Goal: Task Accomplishment & Management: Manage account settings

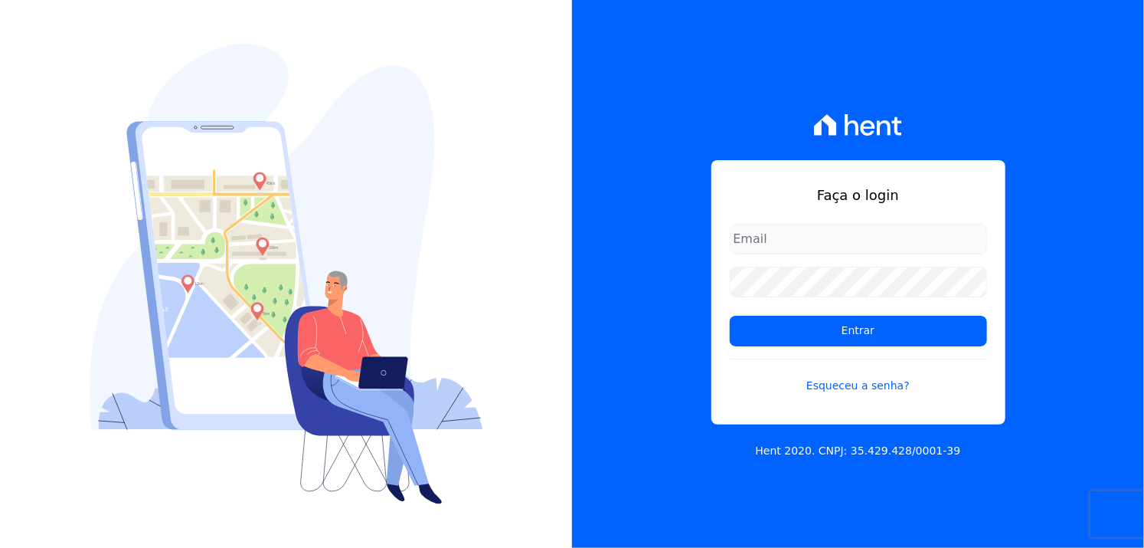
click at [802, 235] on input "email" at bounding box center [858, 239] width 257 height 31
drag, startPoint x: 821, startPoint y: 238, endPoint x: 902, endPoint y: 238, distance: 81.2
click at [827, 236] on input "engandreiaguterres@gmail.com" at bounding box center [858, 239] width 257 height 31
drag, startPoint x: 844, startPoint y: 234, endPoint x: 617, endPoint y: 226, distance: 226.9
click at [611, 231] on div "Faça o login engandreiaguterres@gmail.com Entrar Esqueceu a senha? Hent 2020. C…" at bounding box center [858, 274] width 572 height 548
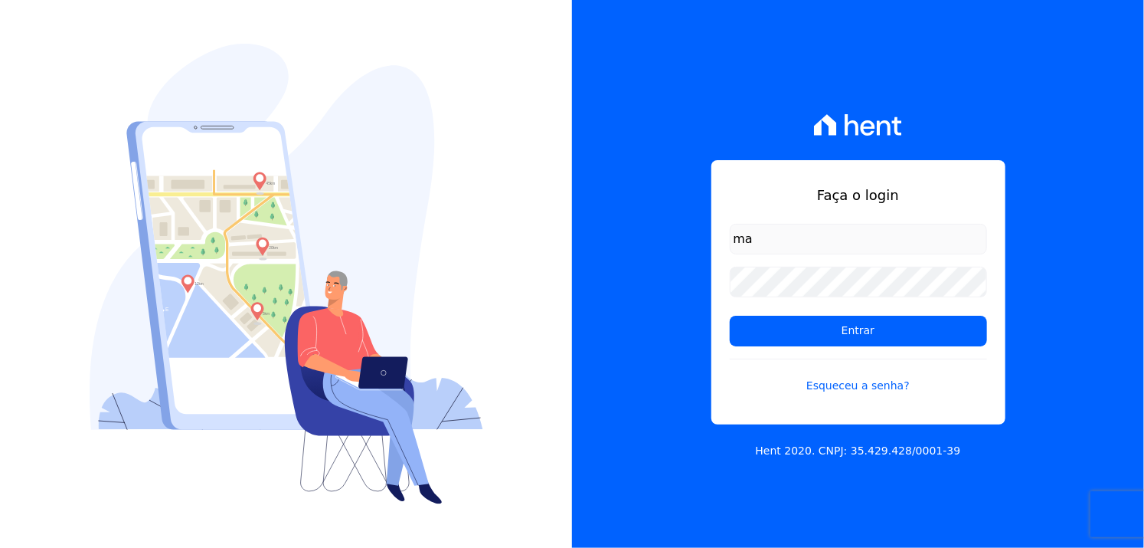
type input "manoela.domingues@lbfengenharia.com.br"
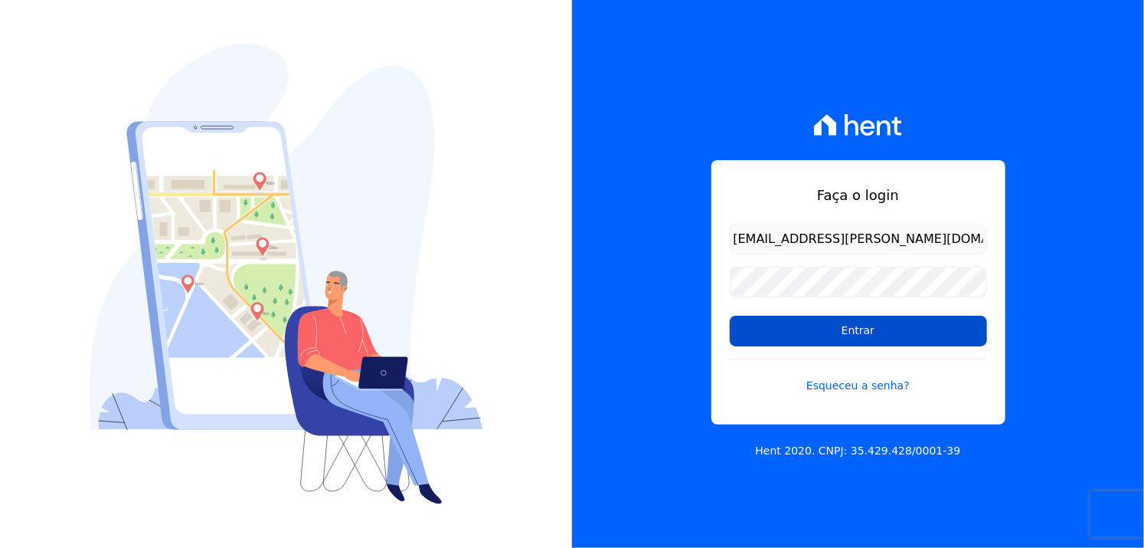
click at [826, 329] on input "Entrar" at bounding box center [858, 331] width 257 height 31
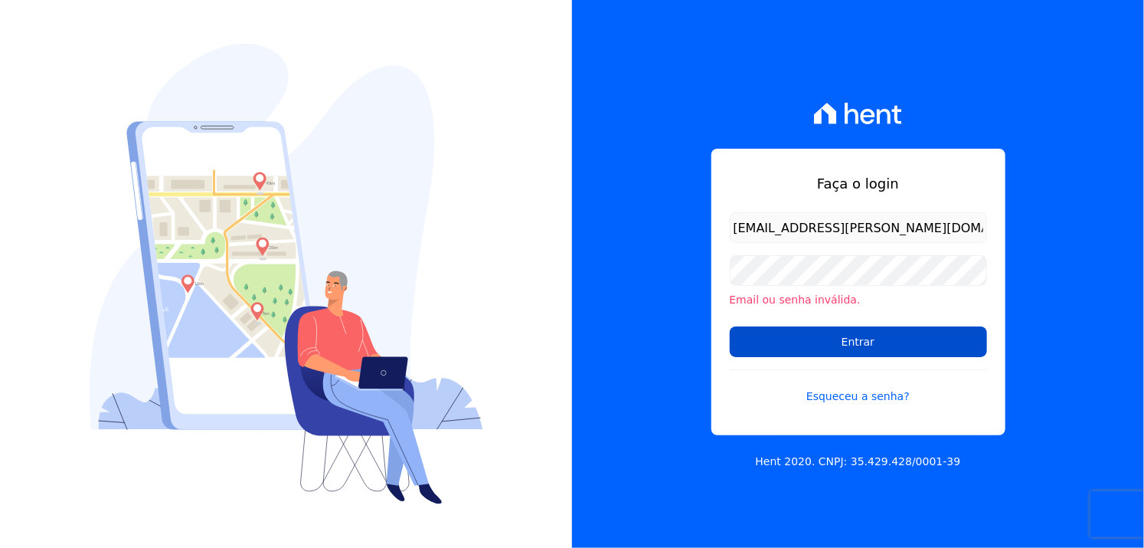
click at [843, 335] on input "Entrar" at bounding box center [858, 341] width 257 height 31
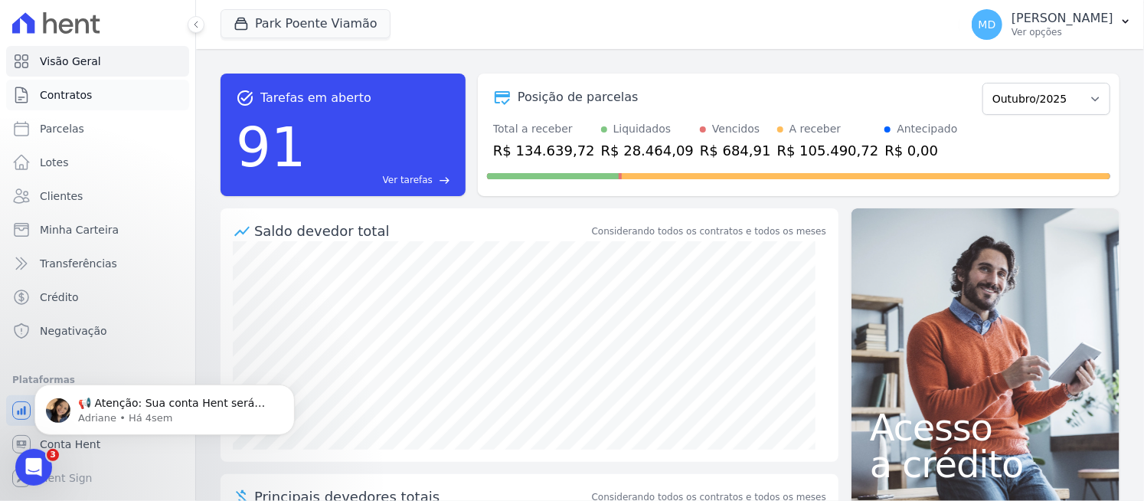
click at [75, 100] on span "Contratos" at bounding box center [66, 94] width 52 height 15
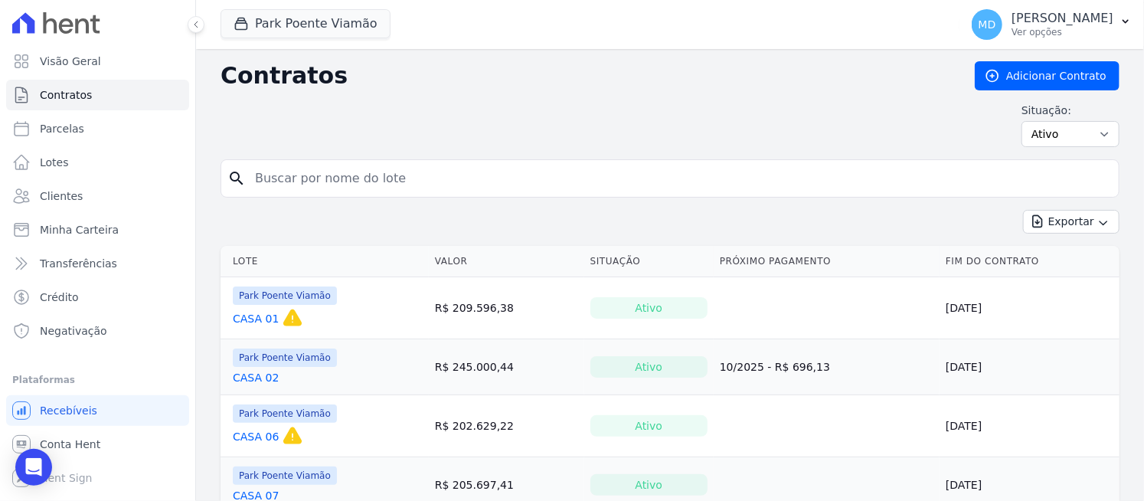
click at [388, 185] on input "search" at bounding box center [679, 178] width 867 height 31
type input "213"
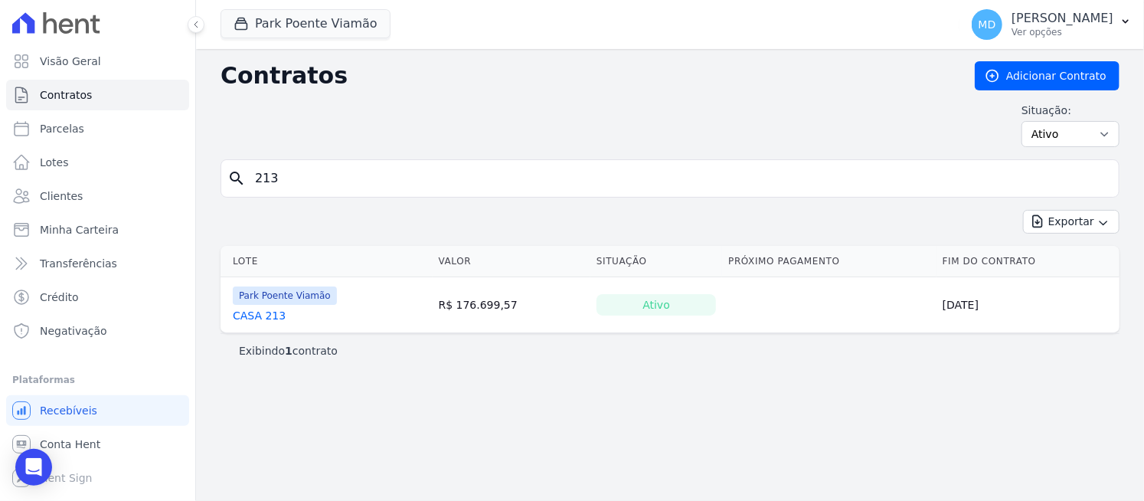
click at [257, 316] on link "CASA 213" at bounding box center [259, 315] width 53 height 15
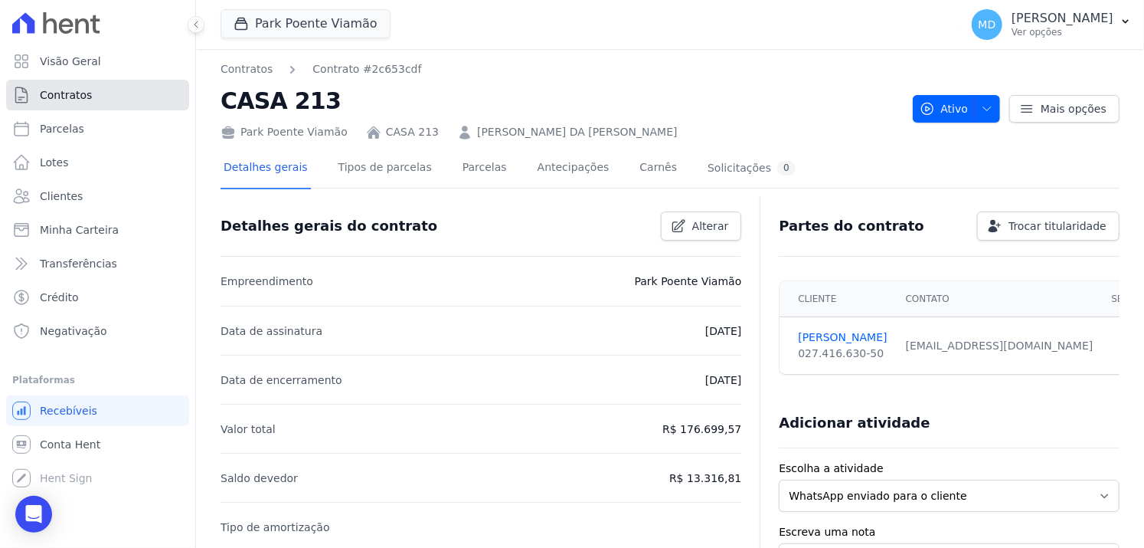
click at [79, 94] on span "Contratos" at bounding box center [66, 94] width 52 height 15
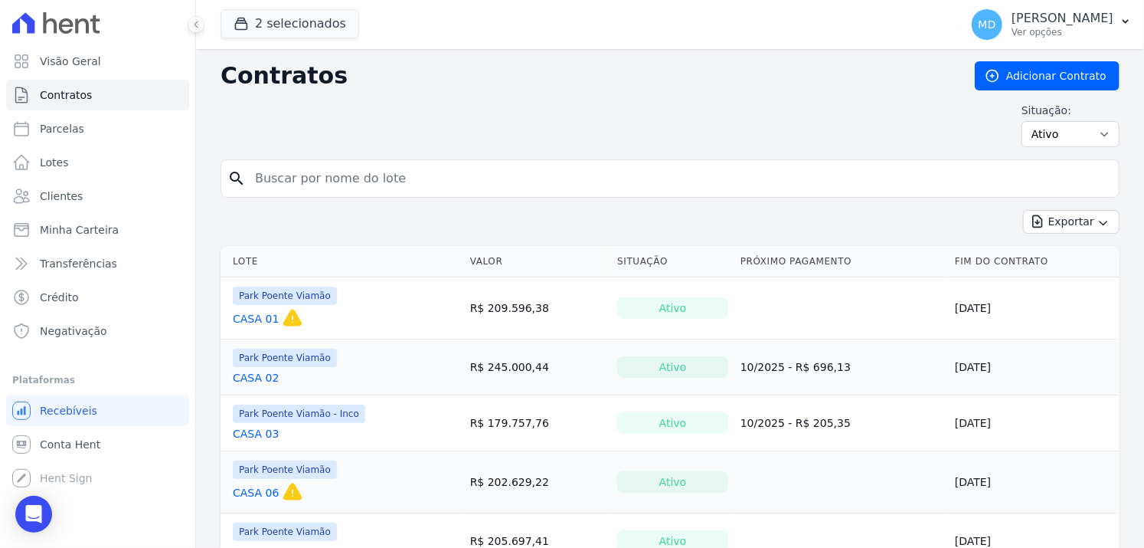
click at [314, 174] on input "search" at bounding box center [679, 178] width 867 height 31
type input "225"
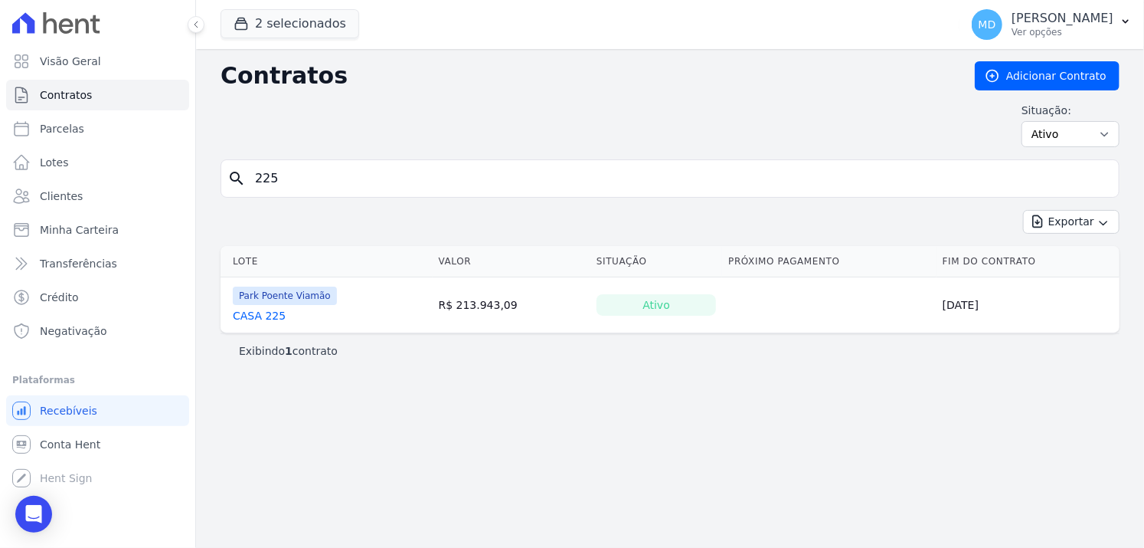
click at [260, 309] on link "CASA 225" at bounding box center [259, 315] width 53 height 15
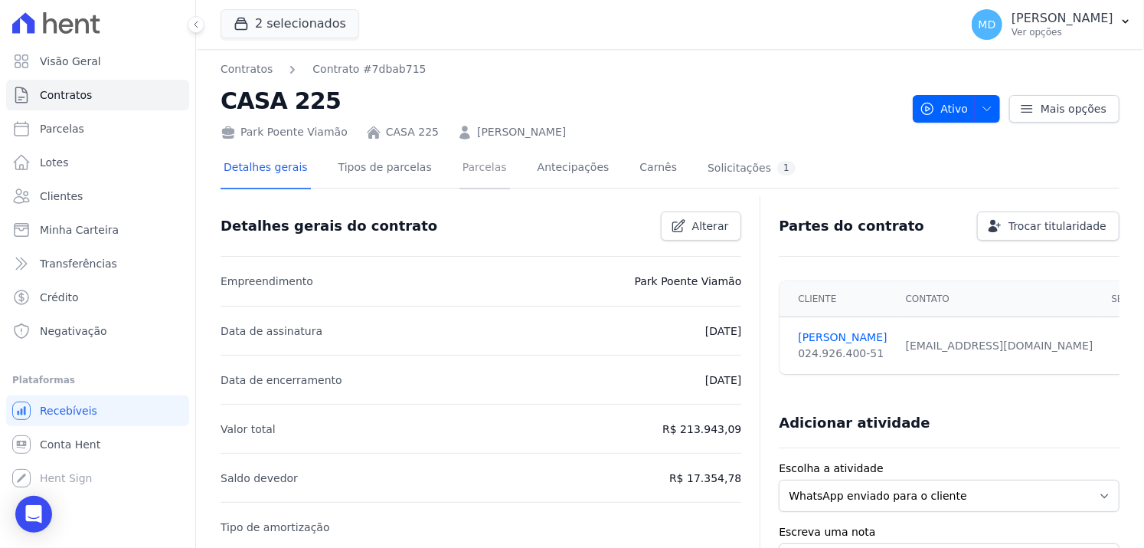
click at [474, 172] on link "Parcelas" at bounding box center [485, 169] width 51 height 41
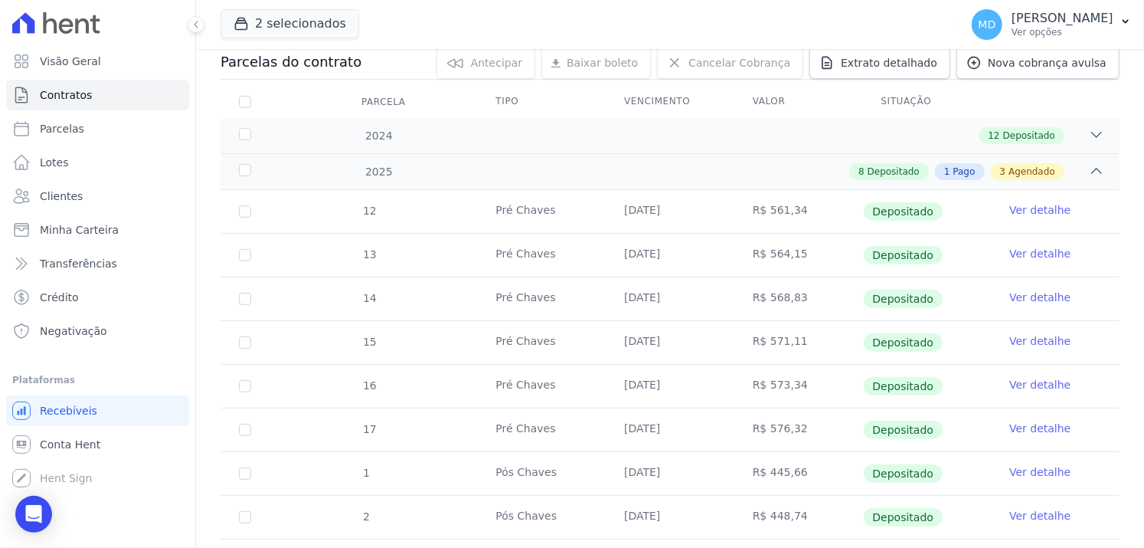
scroll to position [230, 0]
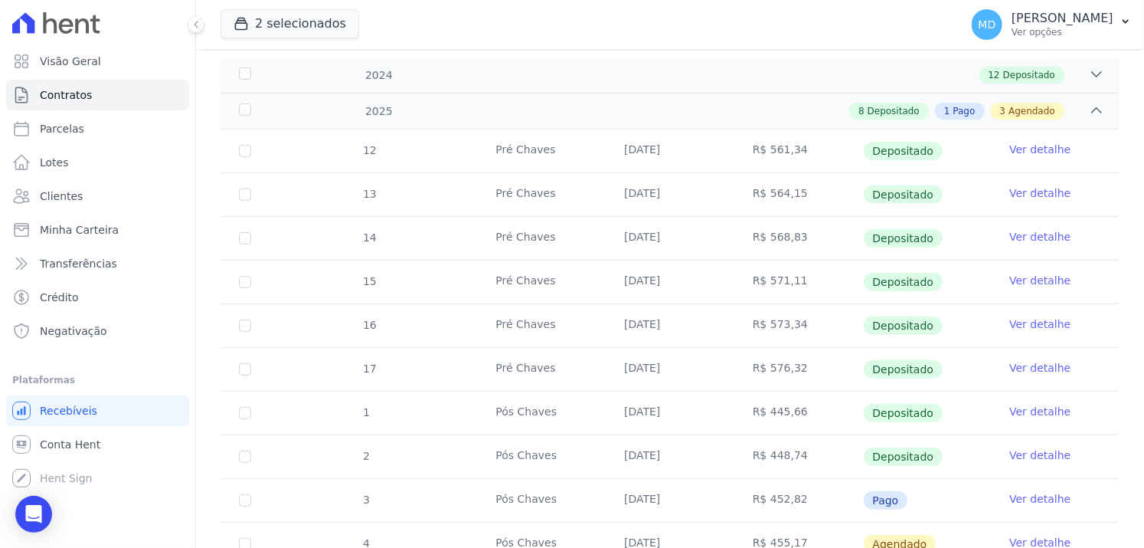
click at [1033, 149] on link "Ver detalhe" at bounding box center [1040, 149] width 61 height 15
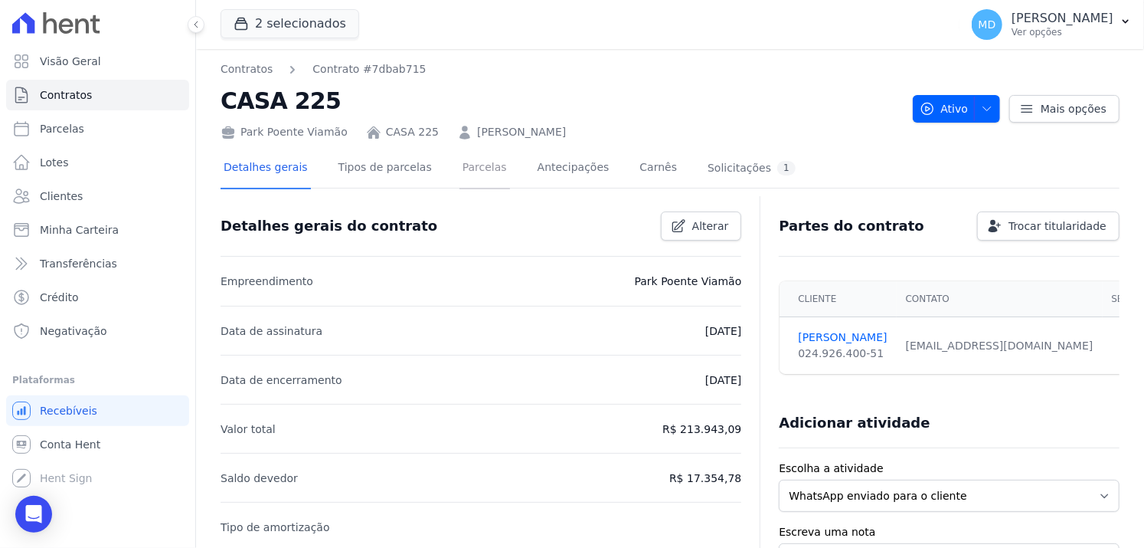
click at [470, 174] on link "Parcelas" at bounding box center [485, 169] width 51 height 41
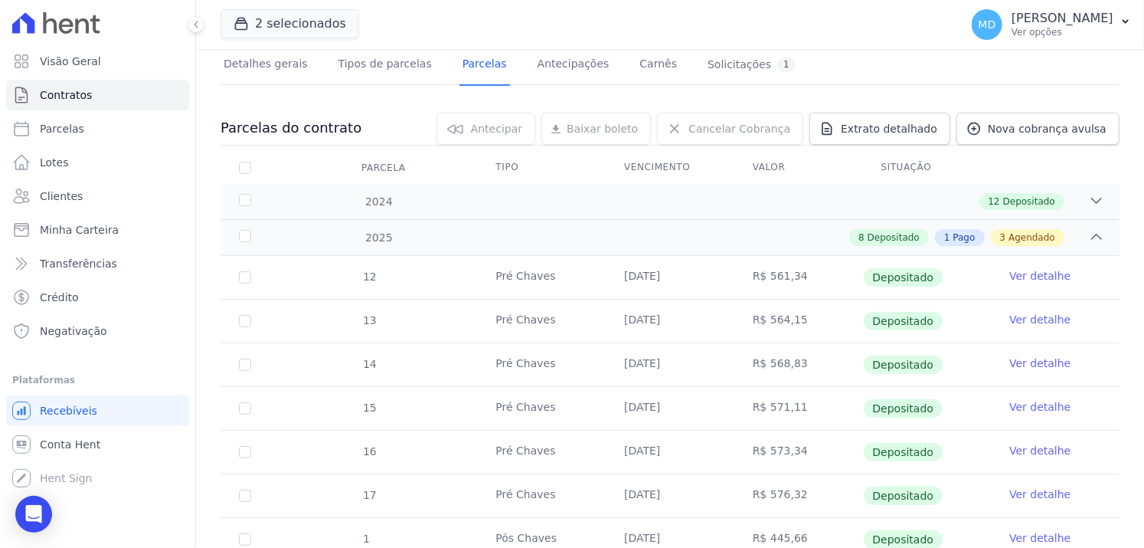
scroll to position [102, 0]
click at [552, 211] on div "2024 12 Depositado" at bounding box center [670, 202] width 899 height 35
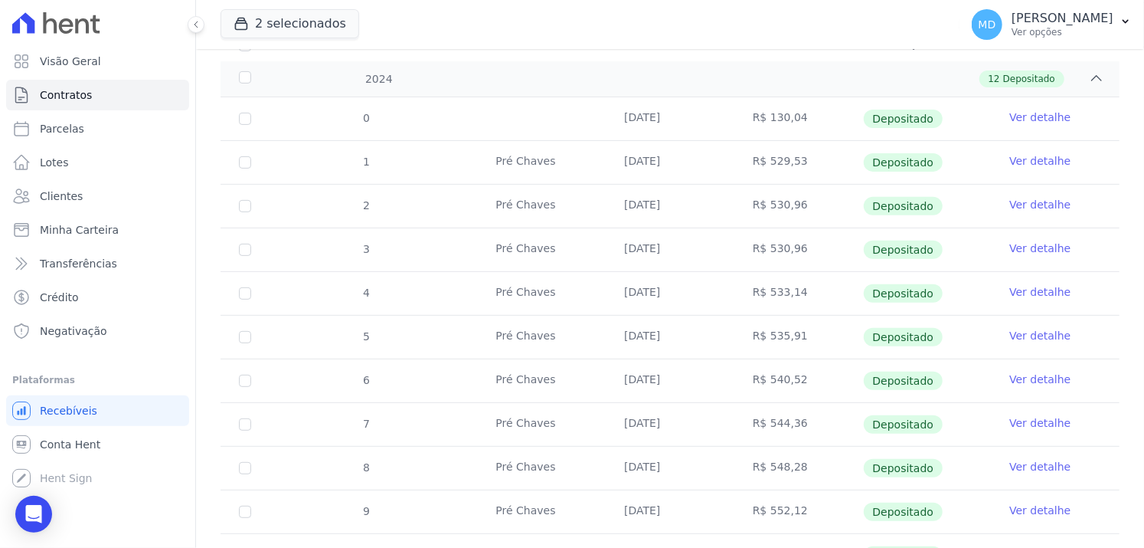
scroll to position [0, 0]
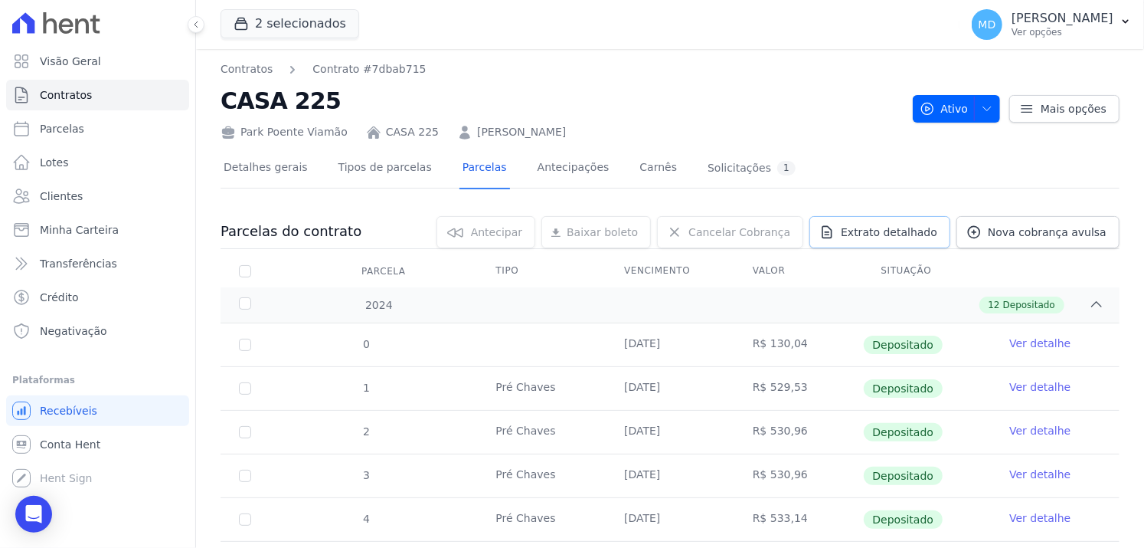
click at [925, 241] on link "Extrato detalhado" at bounding box center [880, 232] width 141 height 32
click at [1073, 250] on span "Exportar XLSX" at bounding box center [1091, 257] width 88 height 15
click at [69, 103] on link "Contratos" at bounding box center [97, 95] width 183 height 31
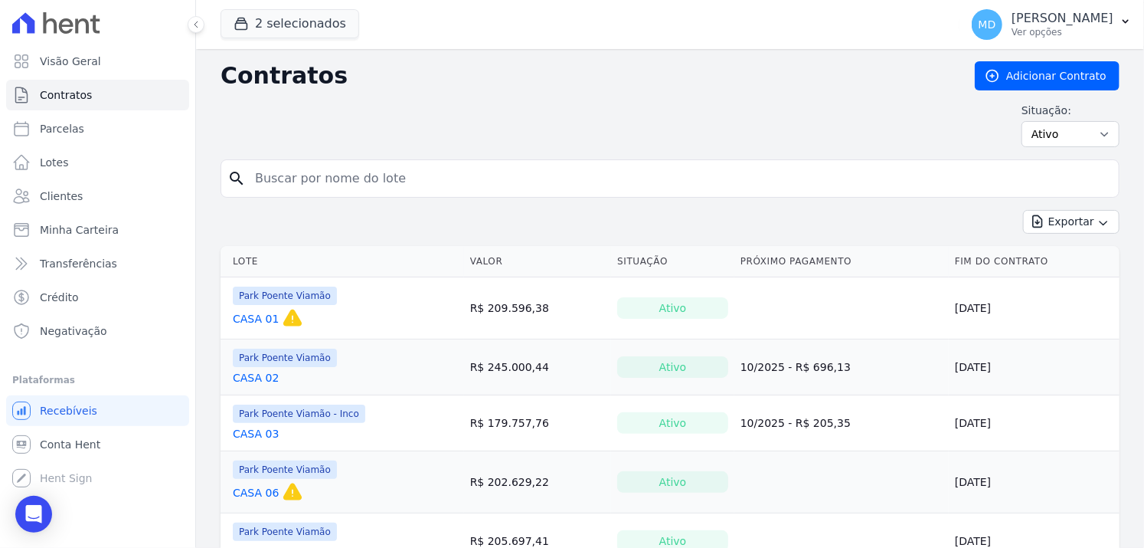
click at [317, 185] on input "search" at bounding box center [679, 178] width 867 height 31
type input "240"
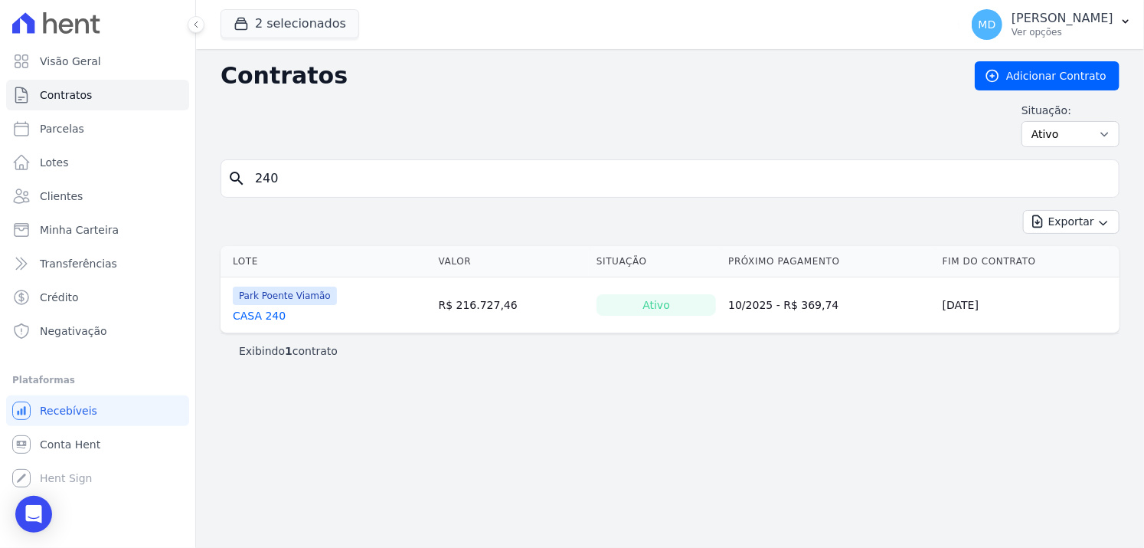
click at [272, 312] on link "CASA 240" at bounding box center [259, 315] width 53 height 15
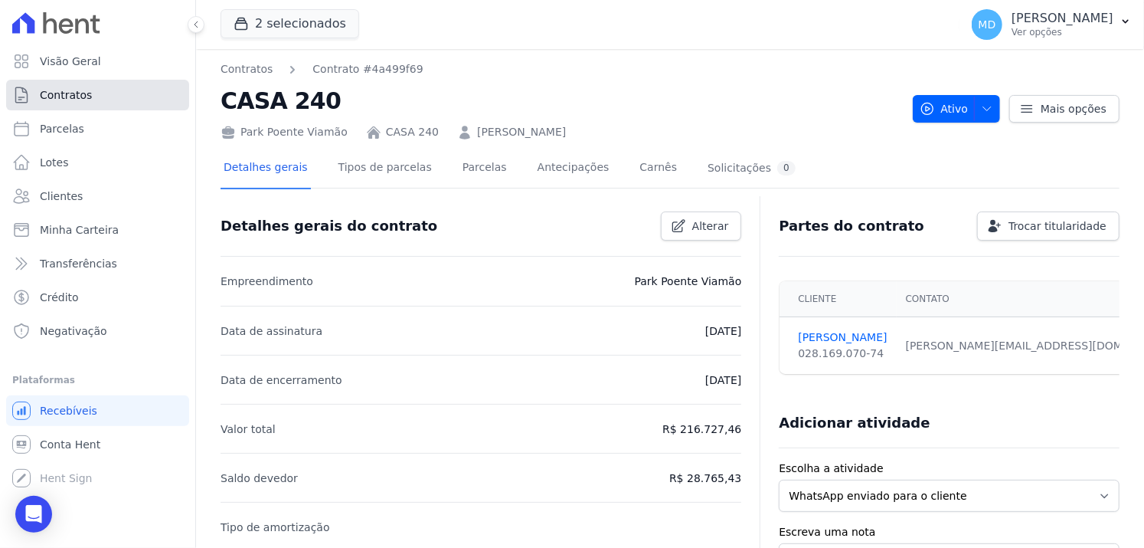
click at [83, 101] on span "Contratos" at bounding box center [66, 94] width 52 height 15
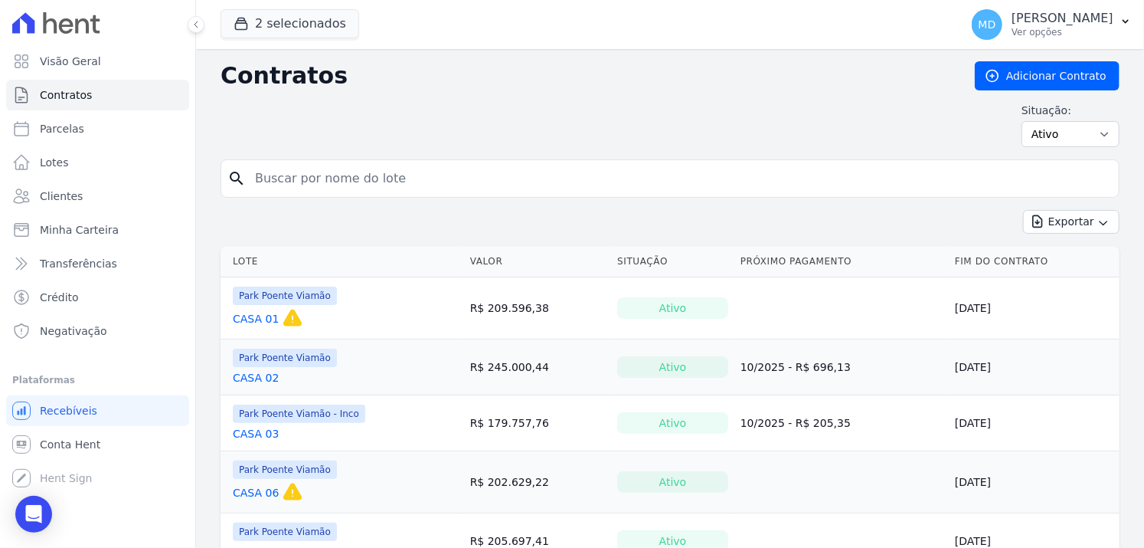
click at [283, 184] on input "search" at bounding box center [679, 178] width 867 height 31
type input "3"
type input "230"
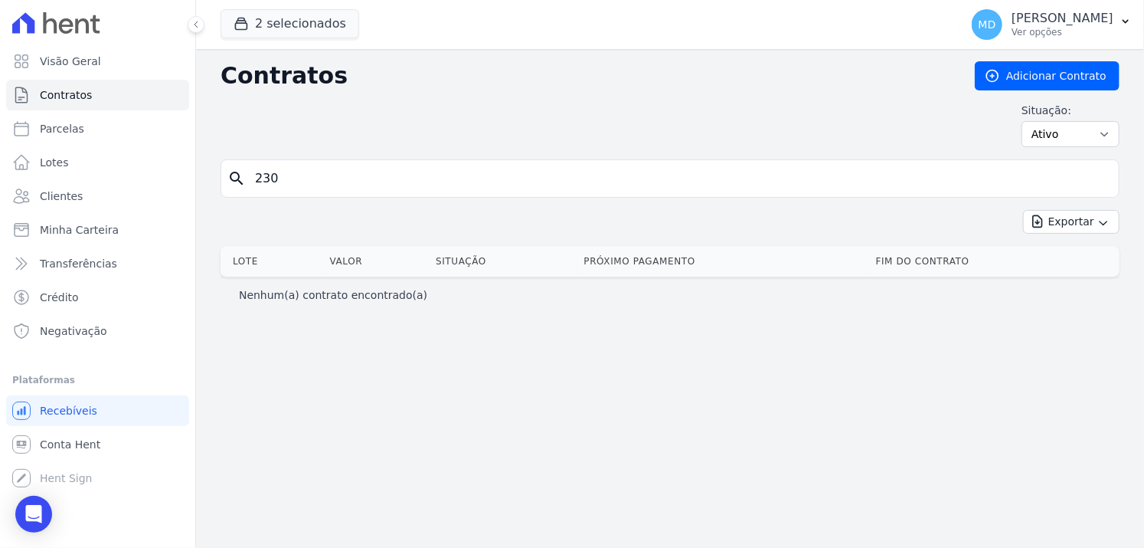
click at [345, 189] on input "230" at bounding box center [679, 178] width 867 height 31
drag, startPoint x: 316, startPoint y: 182, endPoint x: 202, endPoint y: 177, distance: 113.5
click at [202, 177] on div "Contratos Adicionar Contrato Situação: Ativo Todos Pausado Distratado Rascunho …" at bounding box center [670, 298] width 948 height 499
type input "240"
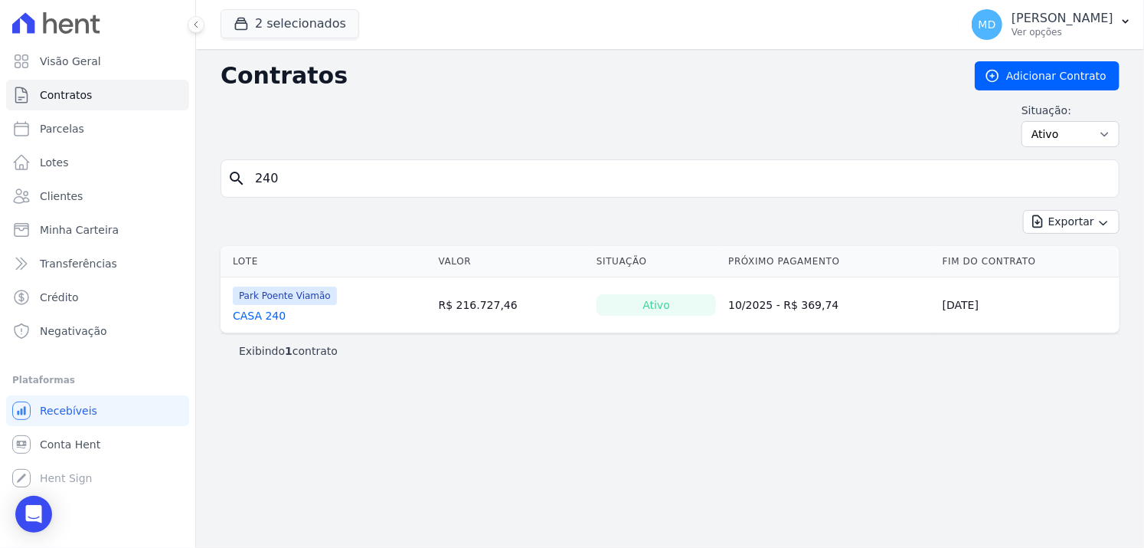
click at [272, 311] on link "CASA 240" at bounding box center [259, 315] width 53 height 15
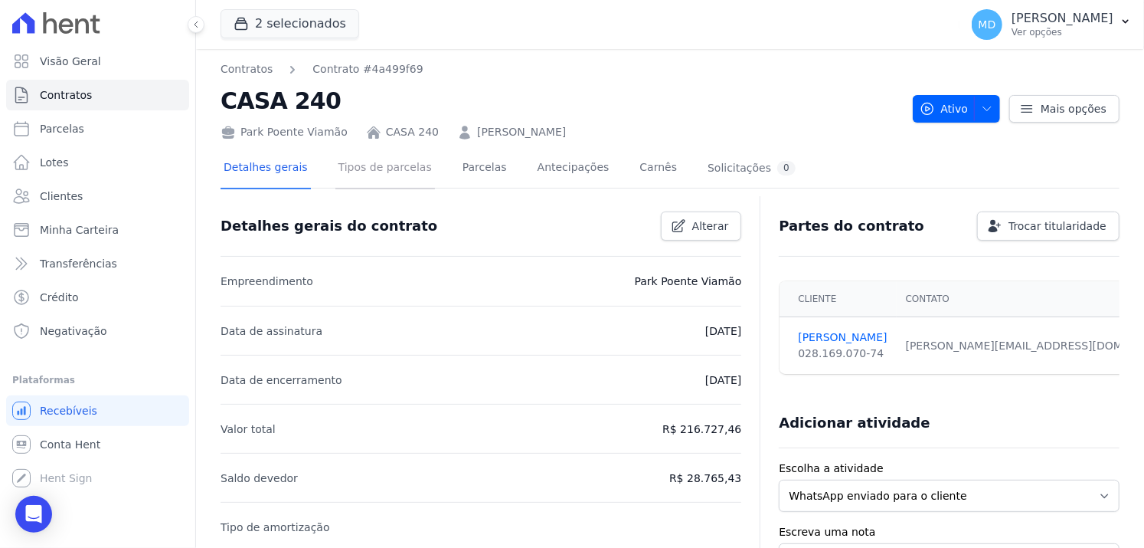
click at [390, 163] on link "Tipos de parcelas" at bounding box center [385, 169] width 100 height 41
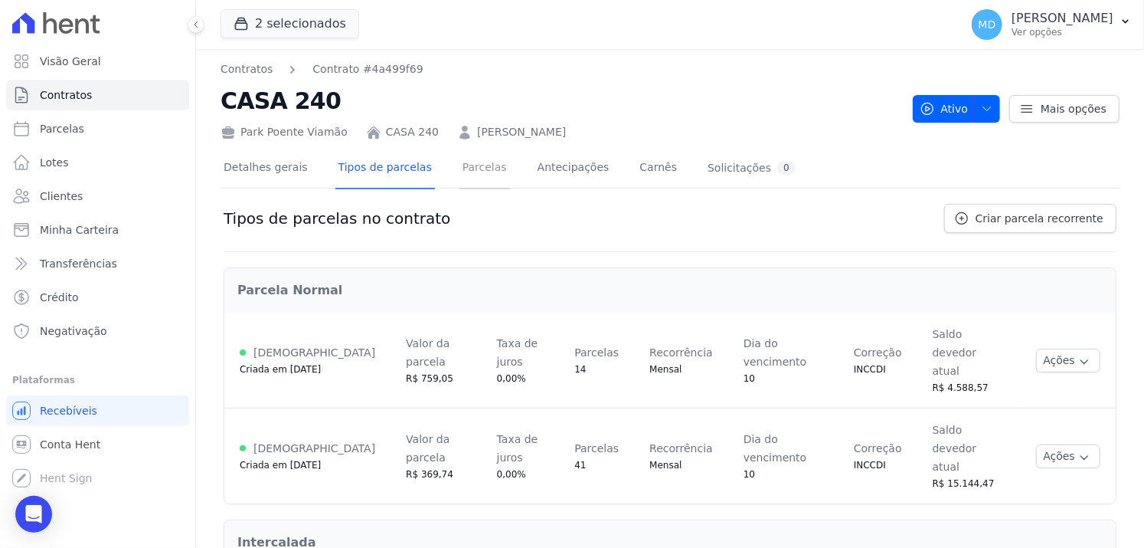
click at [460, 169] on link "Parcelas" at bounding box center [485, 169] width 51 height 41
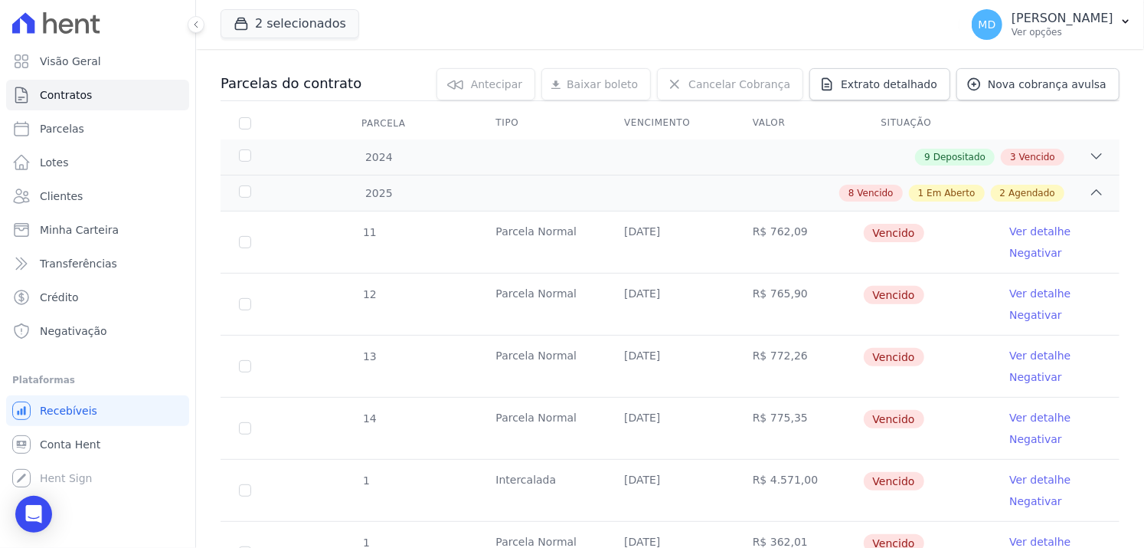
scroll to position [153, 0]
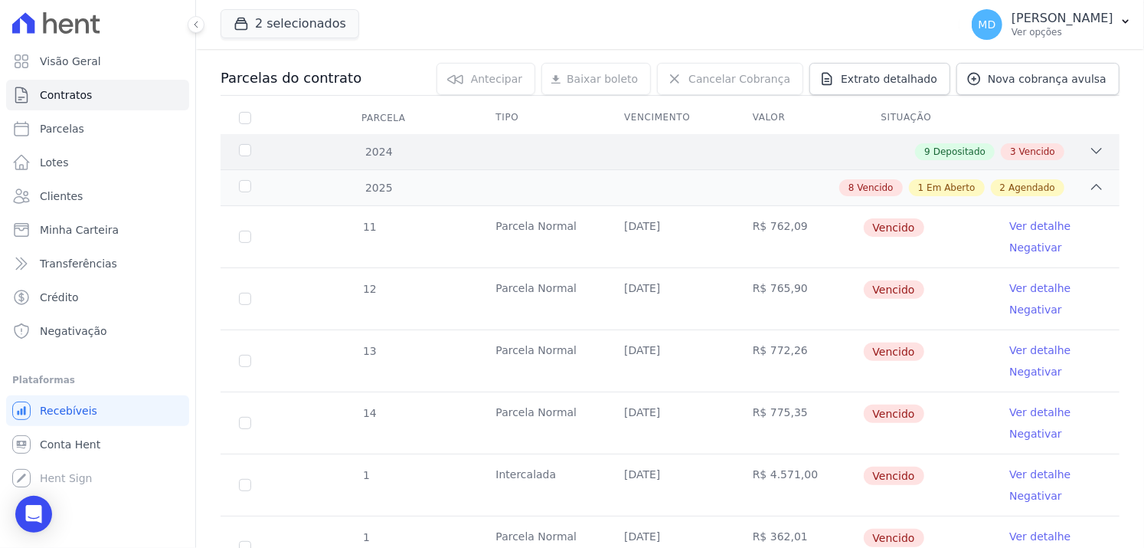
click at [377, 155] on div "9 Depositado 3 Vencido" at bounding box center [714, 151] width 781 height 17
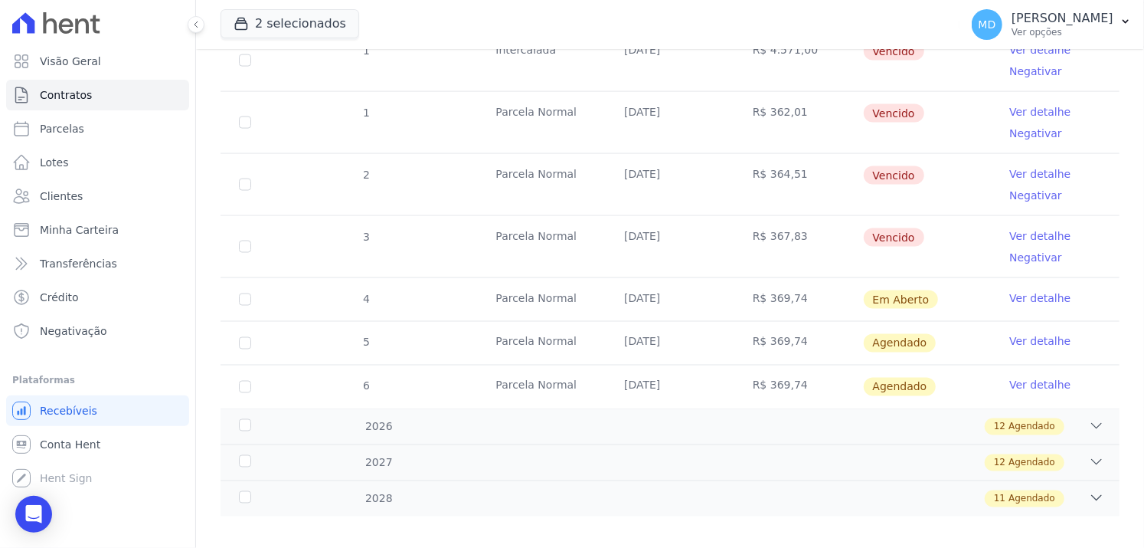
scroll to position [1166, 0]
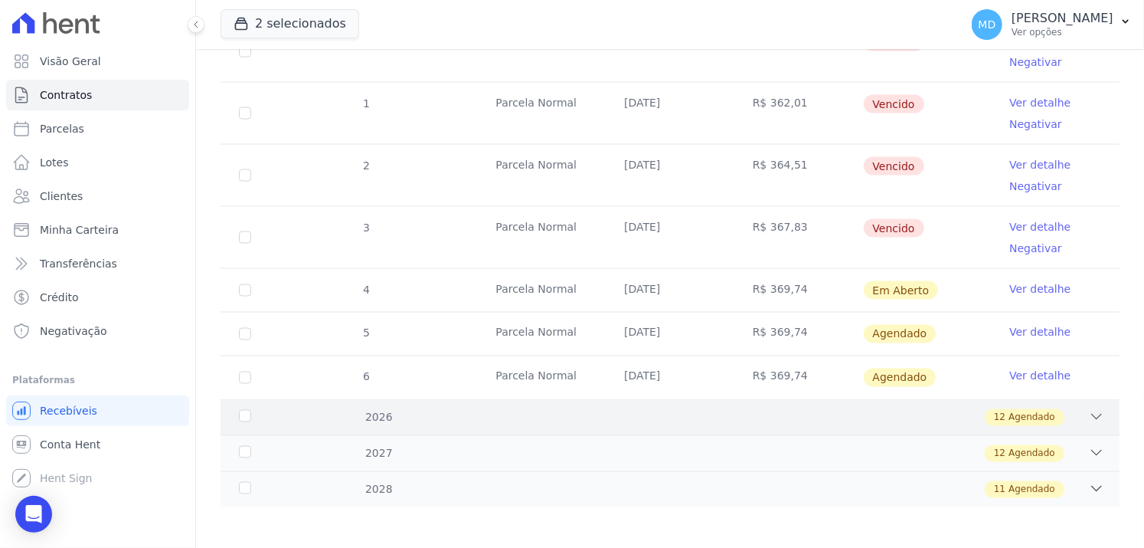
click at [373, 415] on div "12 Agendado" at bounding box center [714, 417] width 781 height 17
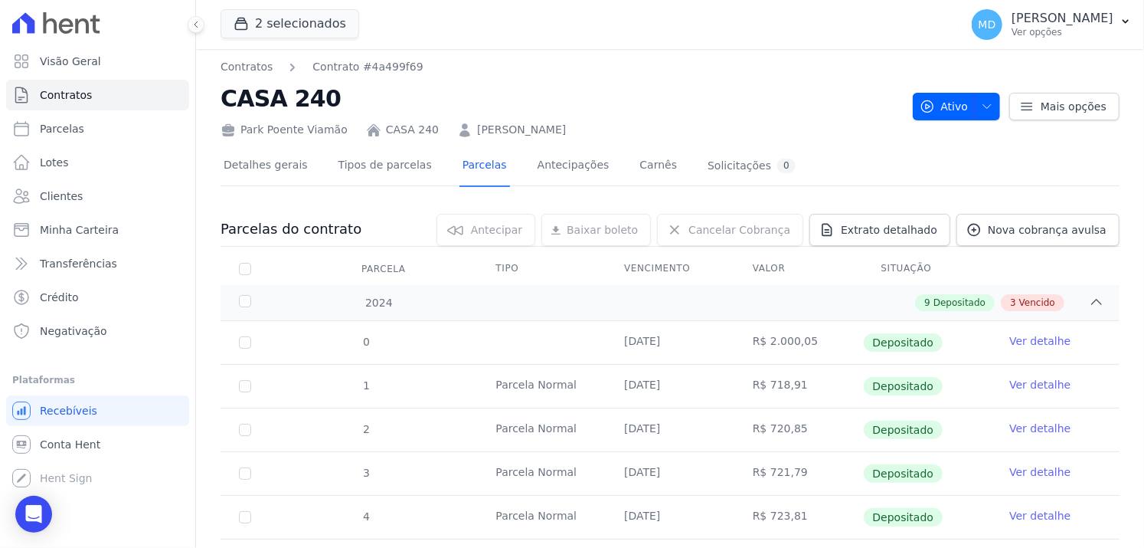
scroll to position [0, 0]
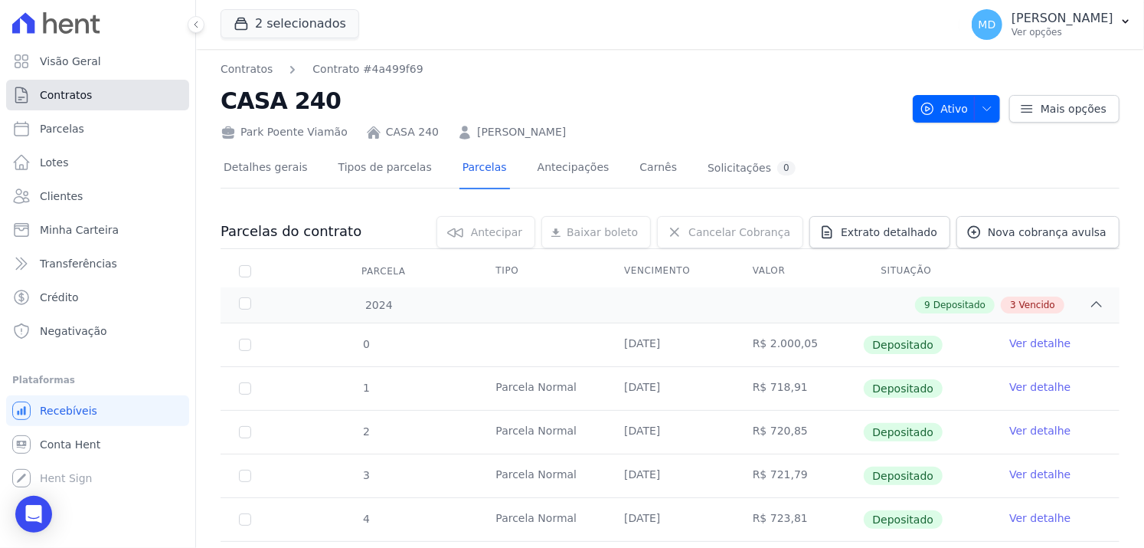
click at [90, 103] on link "Contratos" at bounding box center [97, 95] width 183 height 31
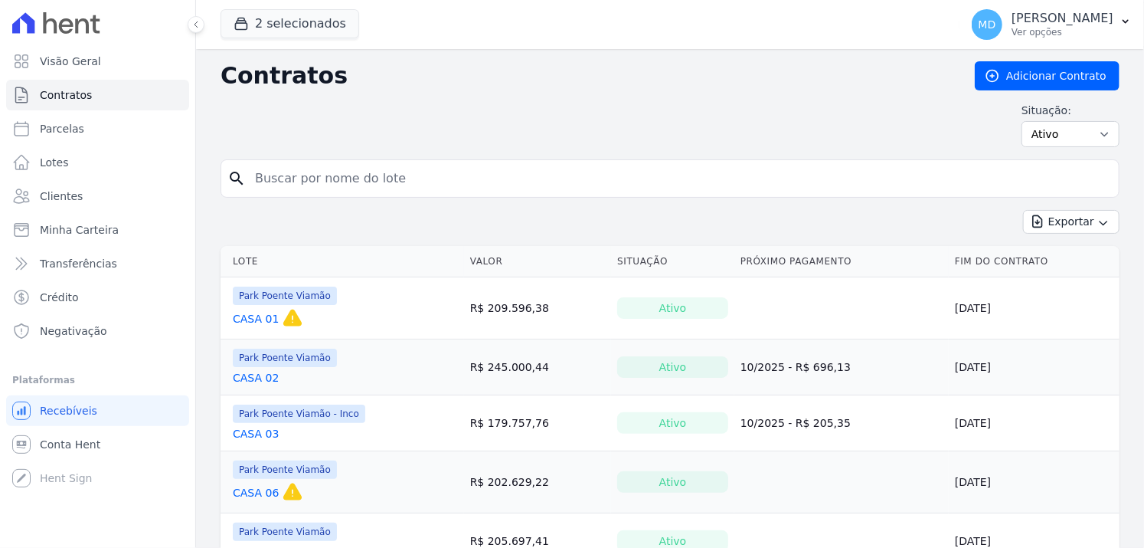
drag, startPoint x: 328, startPoint y: 184, endPoint x: 290, endPoint y: 177, distance: 38.9
drag, startPoint x: 784, startPoint y: 180, endPoint x: 737, endPoint y: 186, distance: 47.1
click at [784, 182] on input "search" at bounding box center [679, 178] width 867 height 31
type input "230"
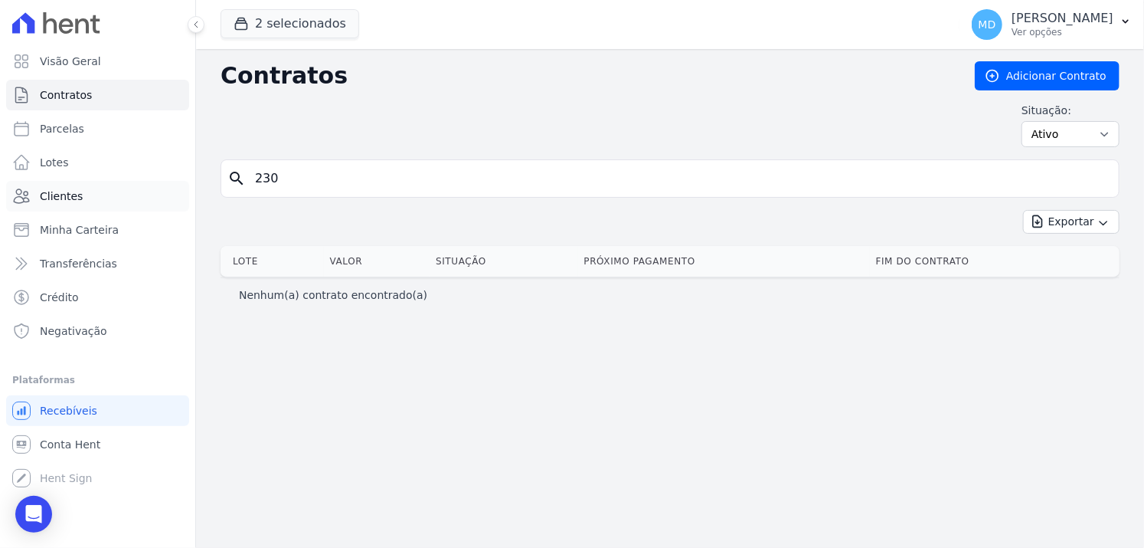
drag, startPoint x: 280, startPoint y: 174, endPoint x: 176, endPoint y: 182, distance: 104.5
click at [176, 181] on div "Visão Geral Contratos [GEOGRAPHIC_DATA] Lotes Clientes Minha Carteira Transferê…" at bounding box center [572, 274] width 1144 height 548
type input "241"
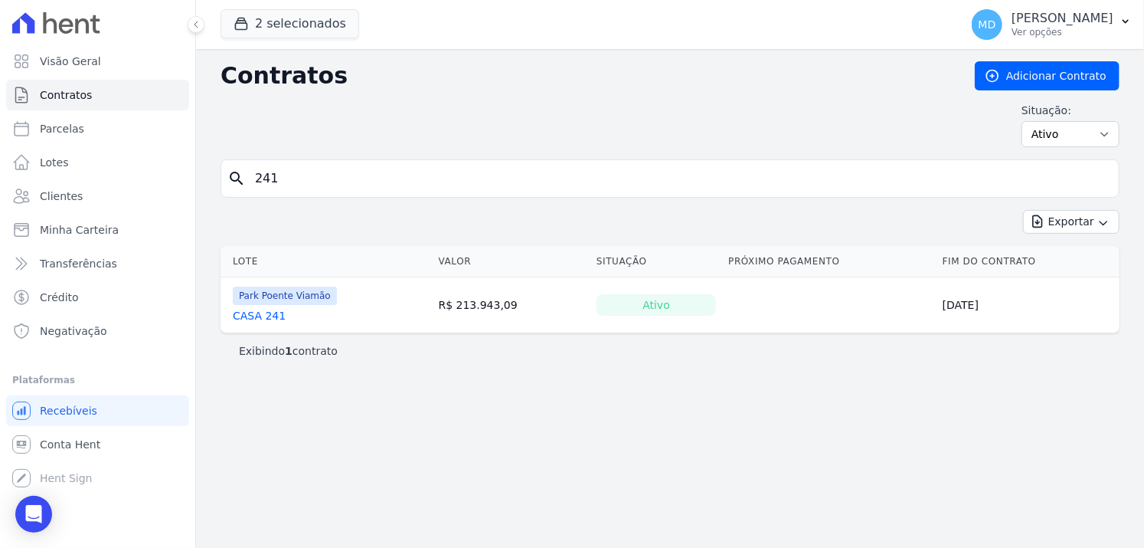
click at [265, 313] on link "CASA 241" at bounding box center [259, 315] width 53 height 15
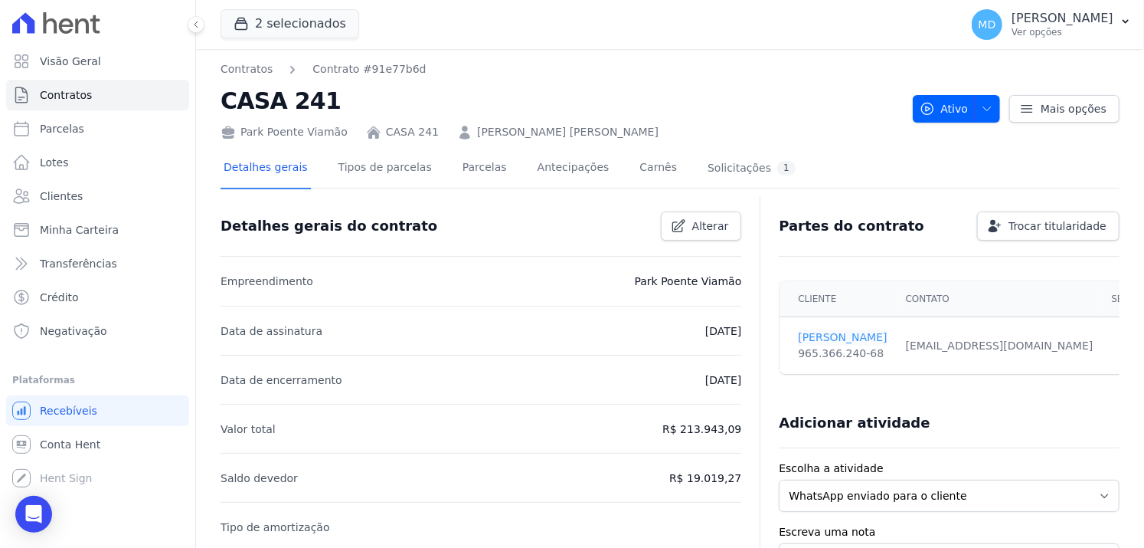
click at [838, 335] on link "[PERSON_NAME]" at bounding box center [842, 337] width 89 height 16
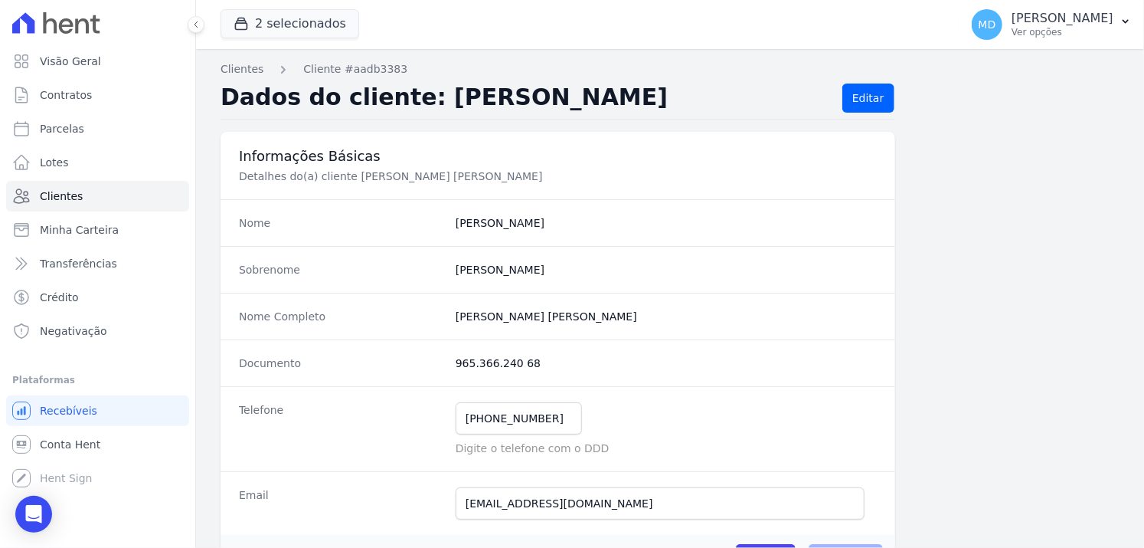
drag, startPoint x: 594, startPoint y: 313, endPoint x: 451, endPoint y: 314, distance: 143.2
click at [456, 313] on completo "[PERSON_NAME] [PERSON_NAME]" at bounding box center [666, 316] width 421 height 15
copy completo "[PERSON_NAME] [PERSON_NAME]"
click at [87, 99] on link "Contratos" at bounding box center [97, 95] width 183 height 31
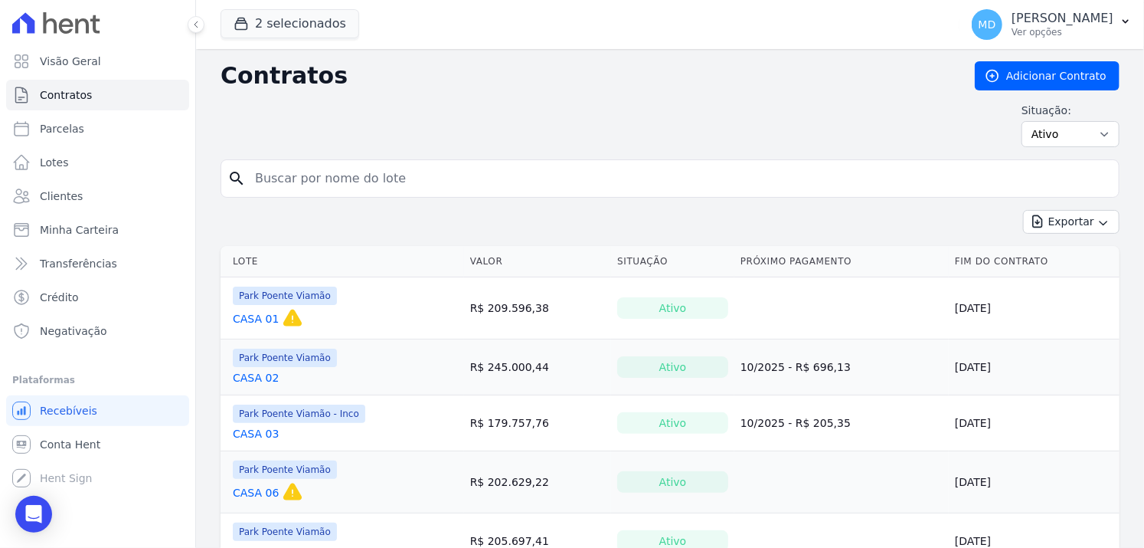
click at [352, 172] on input "search" at bounding box center [679, 178] width 867 height 31
type input "241"
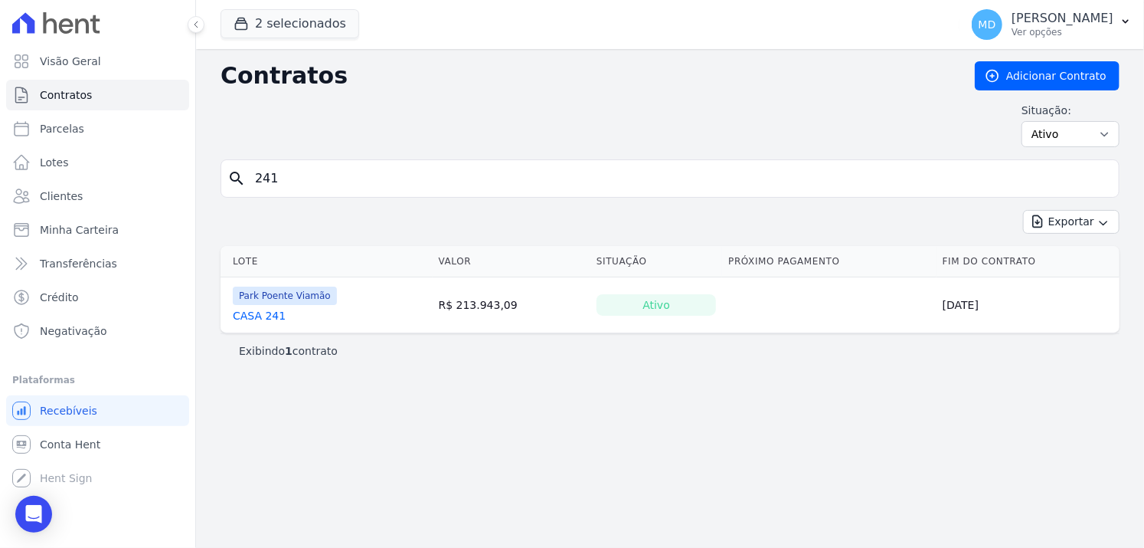
click at [270, 313] on link "CASA 241" at bounding box center [259, 315] width 53 height 15
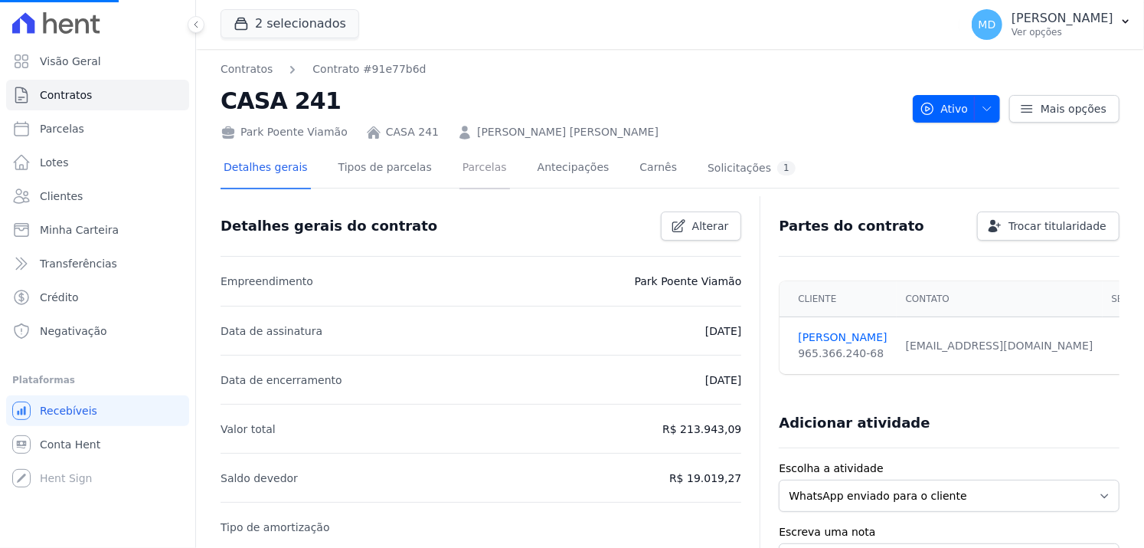
click at [473, 174] on link "Parcelas" at bounding box center [485, 169] width 51 height 41
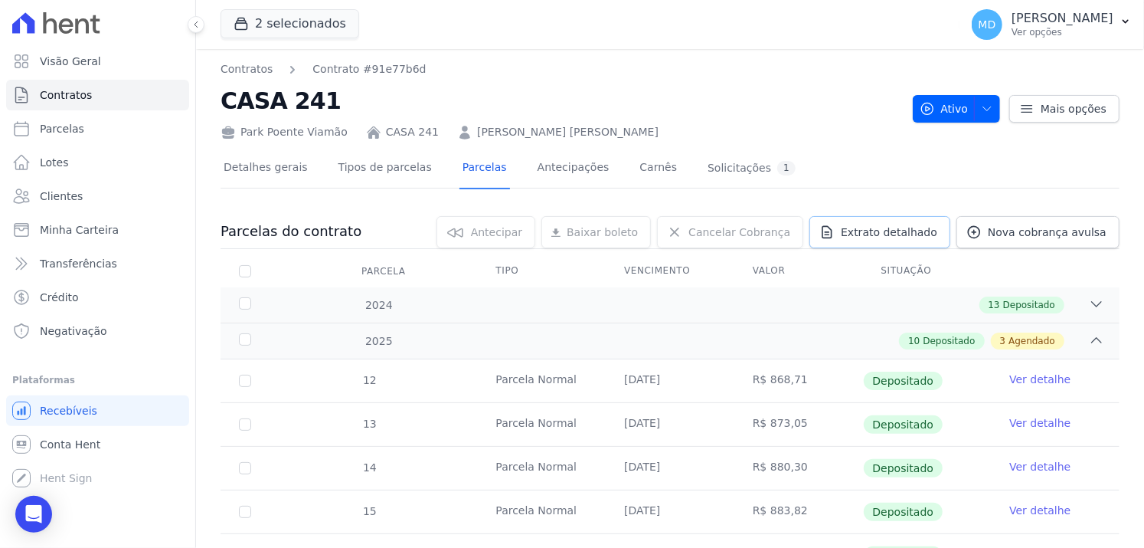
click at [886, 232] on span "Extrato detalhado" at bounding box center [889, 231] width 97 height 15
click at [1111, 257] on span "Exportar XLSX" at bounding box center [1091, 257] width 88 height 15
click at [106, 90] on link "Contratos" at bounding box center [97, 95] width 183 height 31
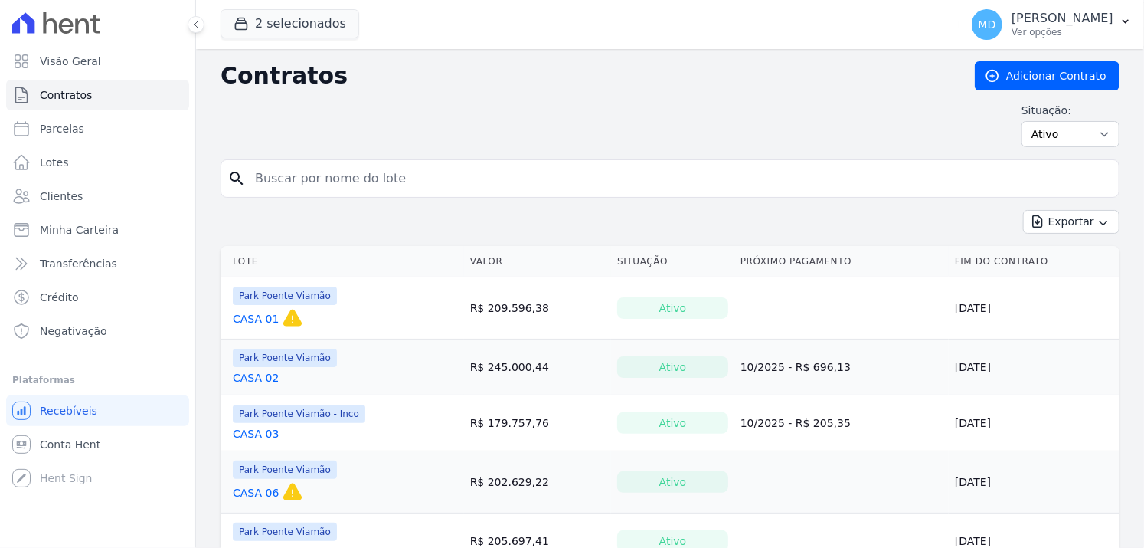
click at [336, 178] on input "search" at bounding box center [679, 178] width 867 height 31
paste input "[PERSON_NAME] [PERSON_NAME] [PERSON_NAME]"
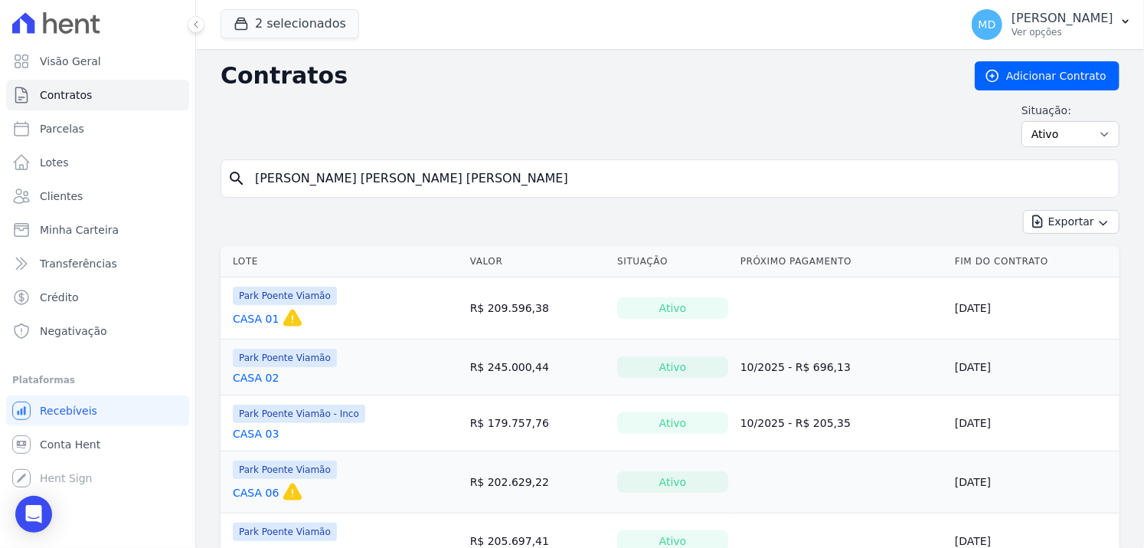
type input "[PERSON_NAME] [PERSON_NAME] [PERSON_NAME]"
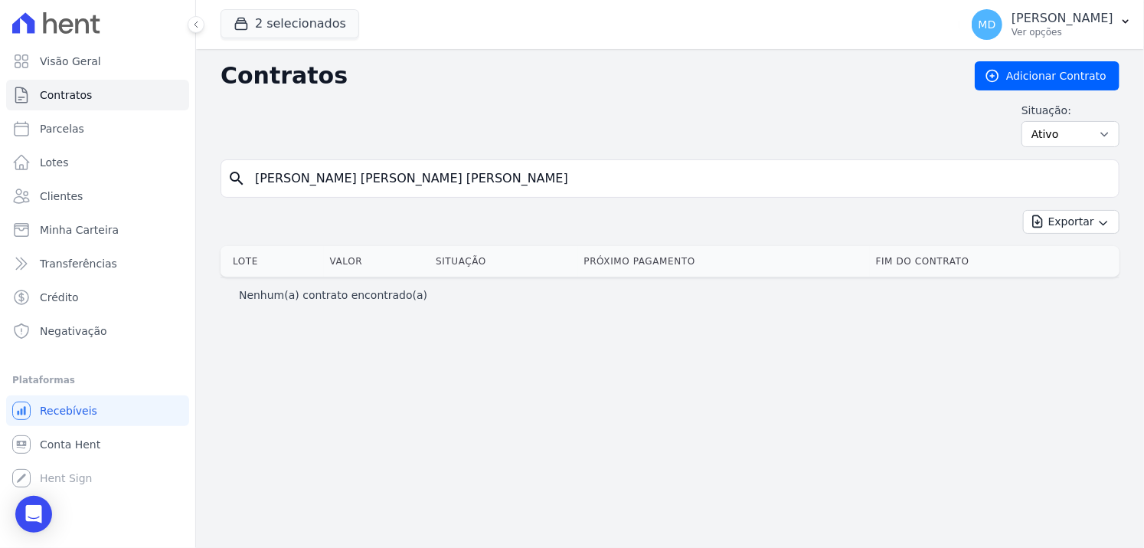
drag, startPoint x: 393, startPoint y: 165, endPoint x: 284, endPoint y: 175, distance: 109.2
click at [284, 175] on input "[PERSON_NAME] [PERSON_NAME] [PERSON_NAME]" at bounding box center [679, 178] width 867 height 31
type input "[PERSON_NAME]"
drag, startPoint x: 294, startPoint y: 176, endPoint x: 245, endPoint y: 169, distance: 49.6
click at [246, 168] on input "[PERSON_NAME]" at bounding box center [679, 178] width 867 height 31
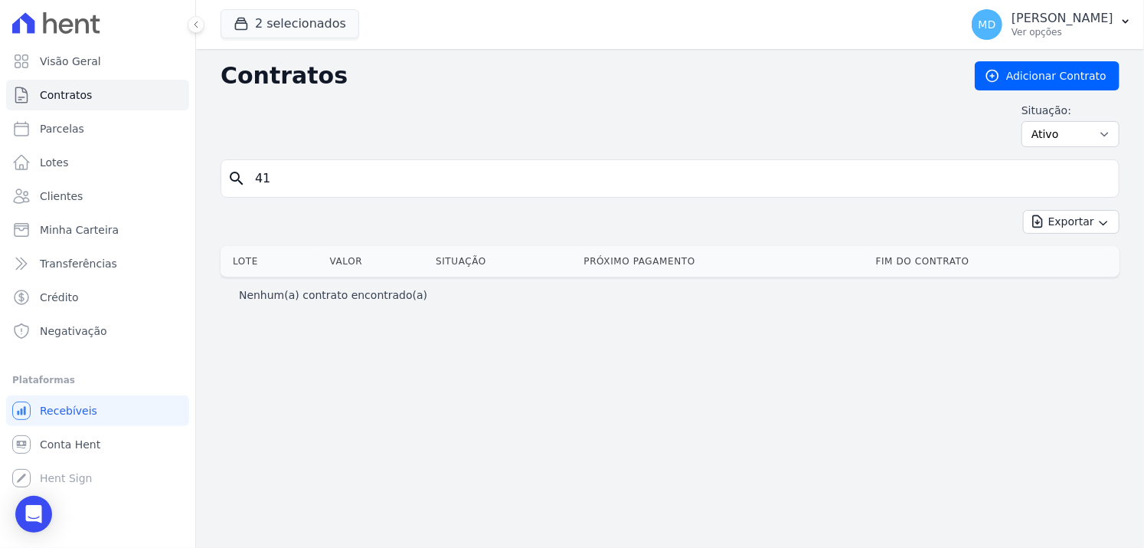
type input "41"
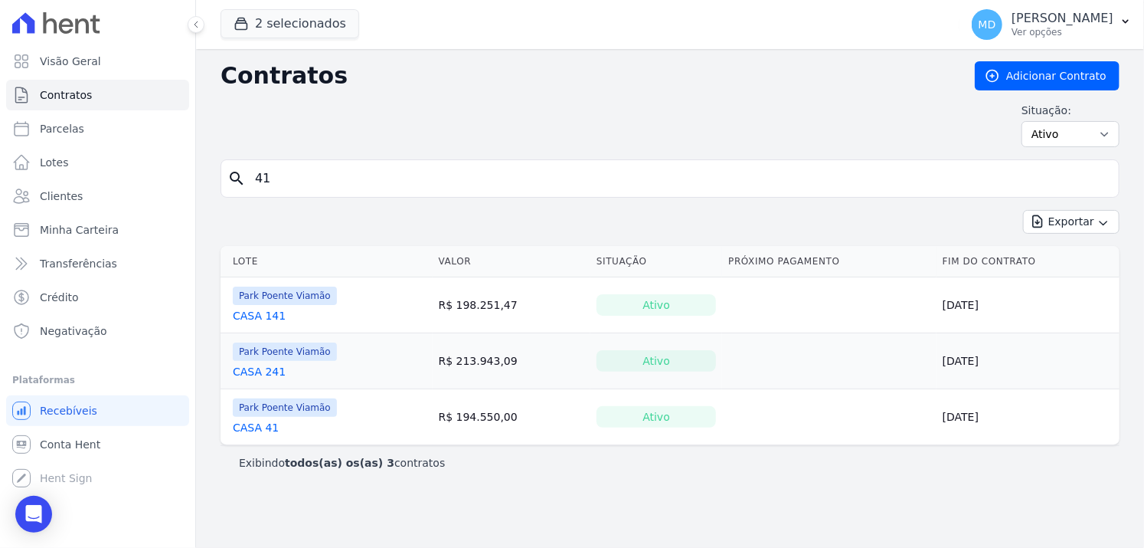
click at [258, 425] on link "CASA 41" at bounding box center [256, 427] width 46 height 15
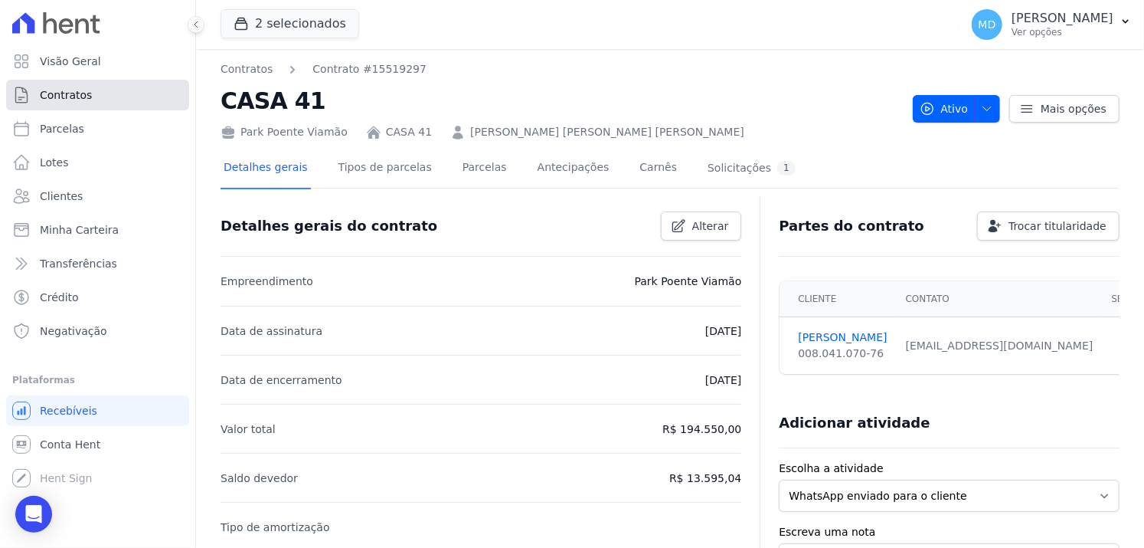
click at [93, 93] on link "Contratos" at bounding box center [97, 95] width 183 height 31
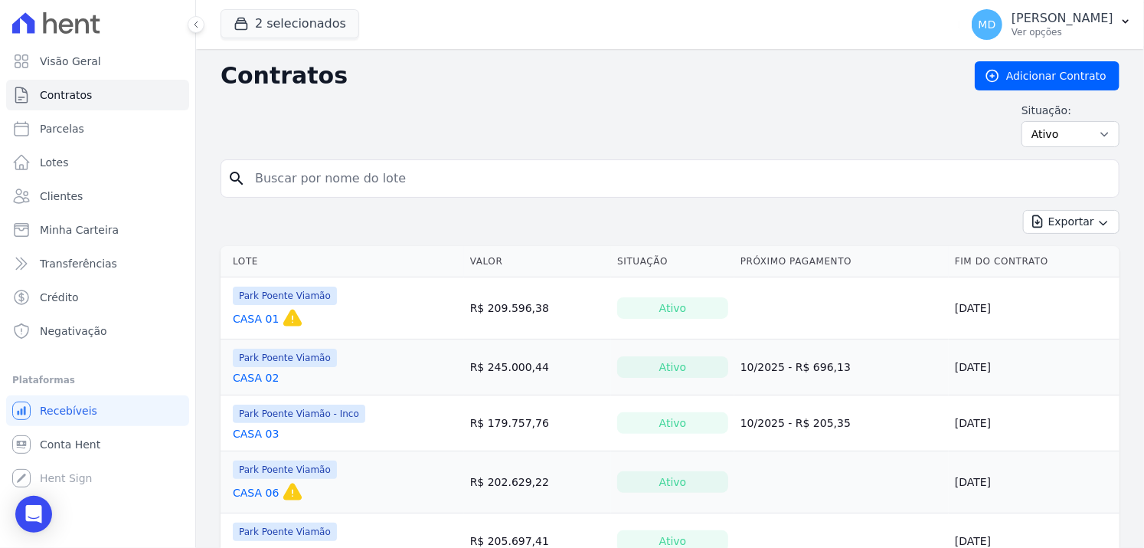
click at [309, 177] on input "search" at bounding box center [679, 178] width 867 height 31
type input "121"
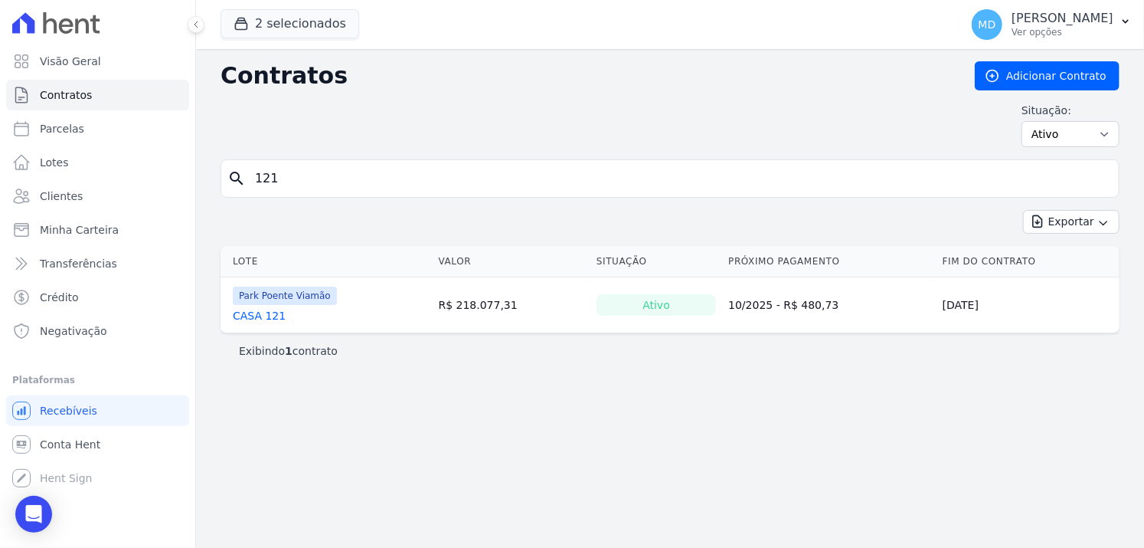
click at [257, 313] on link "CASA 121" at bounding box center [259, 315] width 53 height 15
